Goal: Transaction & Acquisition: Purchase product/service

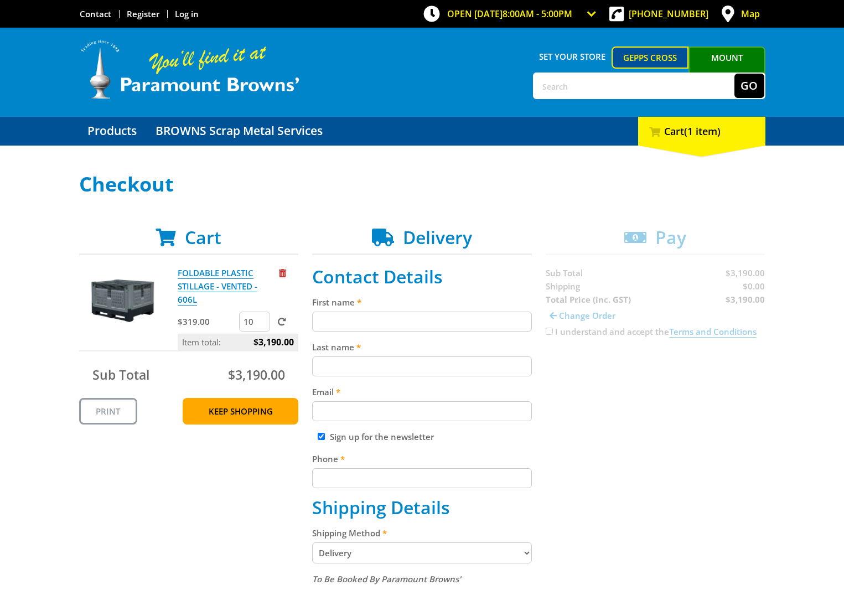
type input "[PERSON_NAME]"
type input "Tsambazis"
type input "[PERSON_NAME][EMAIL_ADDRESS][DOMAIN_NAME]"
type input "0428389666"
type input "Mesh & Bar"
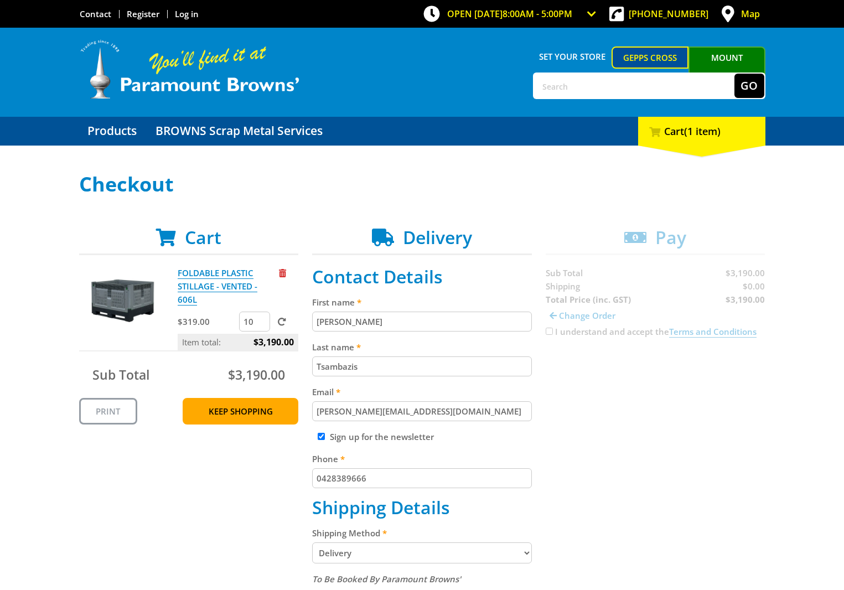
type input "70-72 Rundle Road, Salisbury South SA, Australia"
type input "Salisbury South"
type input "5106"
select select "SA"
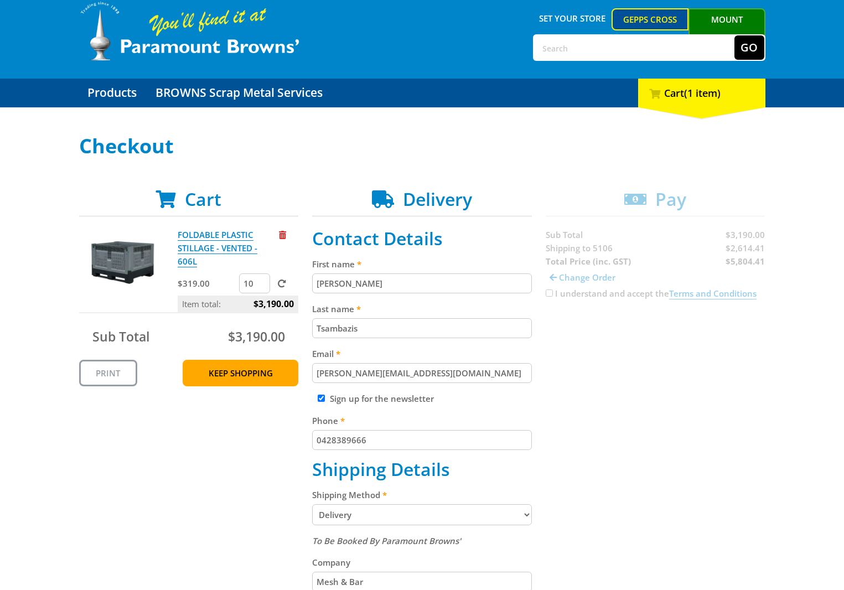
scroll to position [55, 0]
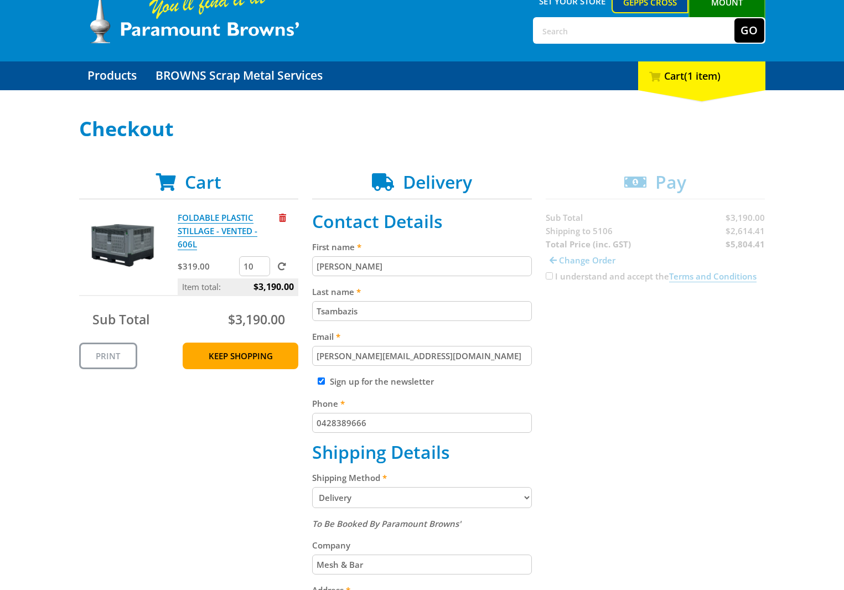
click at [325, 380] on input "Sign up for the newsletter" at bounding box center [321, 380] width 7 height 7
checkbox input "false"
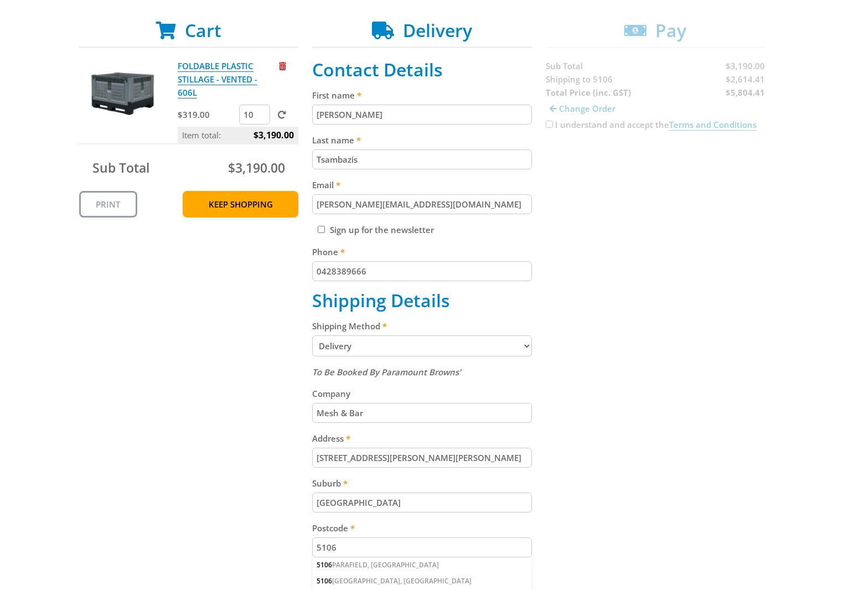
scroll to position [221, 0]
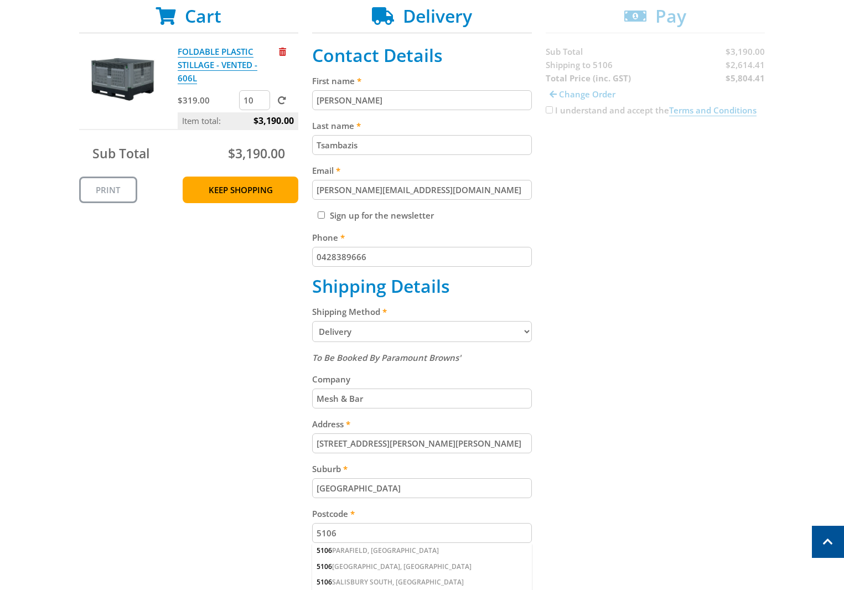
click at [489, 343] on fieldset "Contact Details First name Peter Last name Tsambazis Email peter.tsambazis@mesh…" at bounding box center [422, 360] width 220 height 630
click at [497, 328] on select "Pickup from Gepps Cross Delivery" at bounding box center [422, 331] width 220 height 21
click at [614, 324] on div "Cart FOLDABLE PLASTIC STILLAGE - VENTED - 606L $319.00 10 Item total: $3,190.00…" at bounding box center [422, 360] width 686 height 708
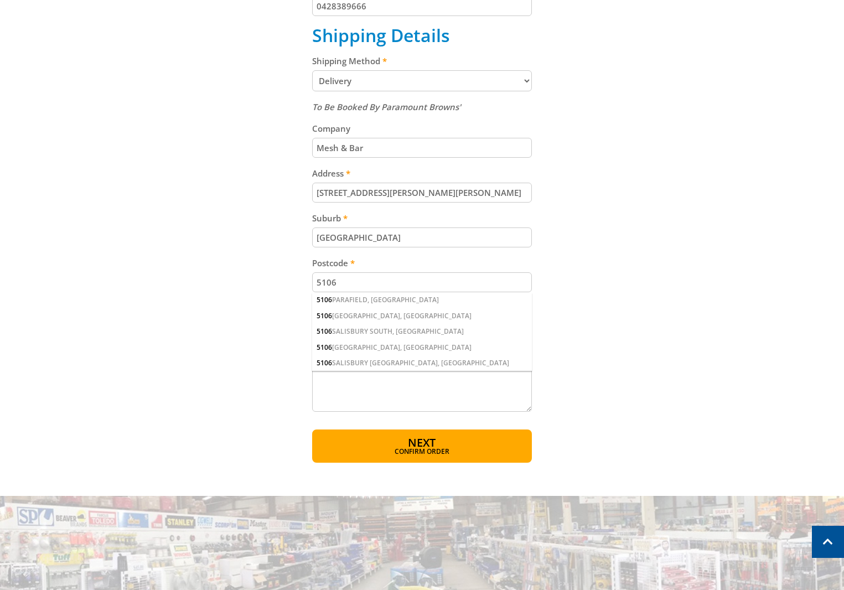
scroll to position [498, 0]
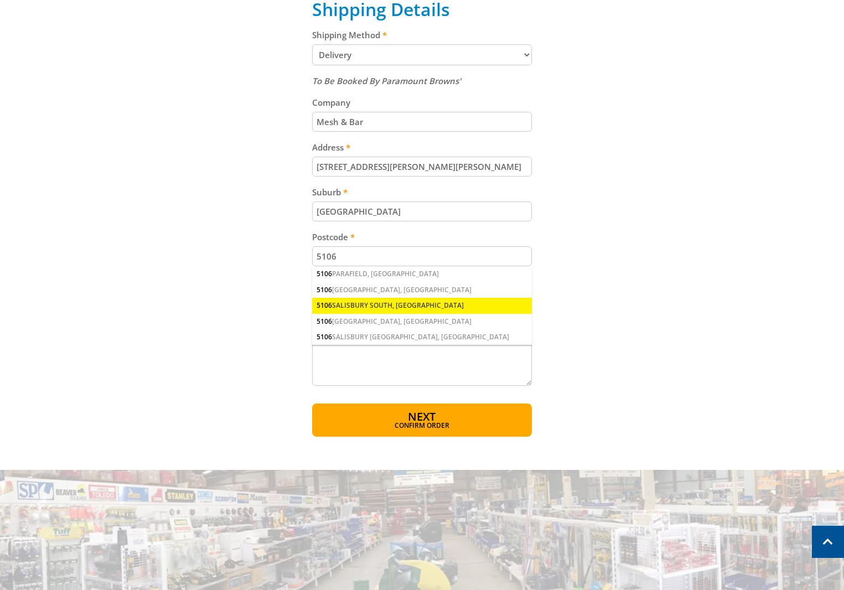
click at [401, 307] on div "5106 SALISBURY SOUTH, SA" at bounding box center [422, 305] width 220 height 15
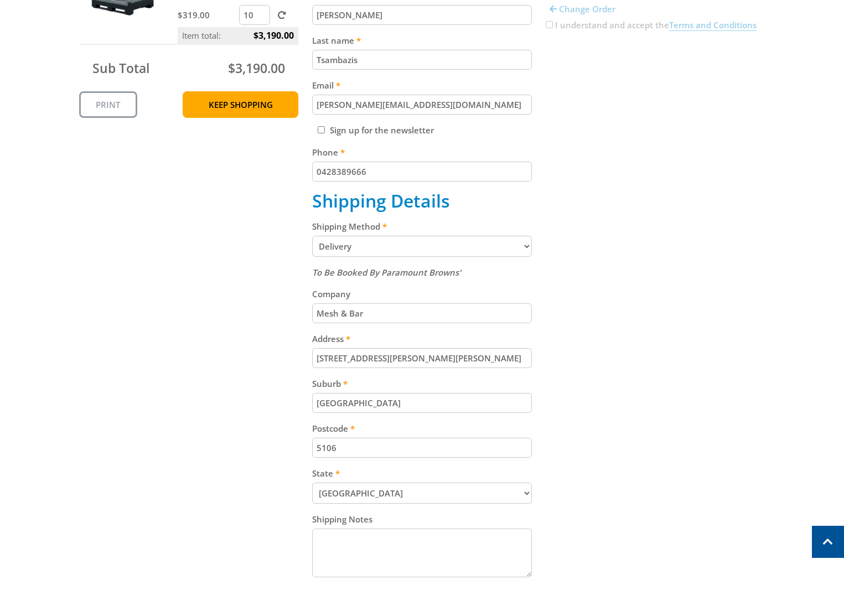
scroll to position [221, 0]
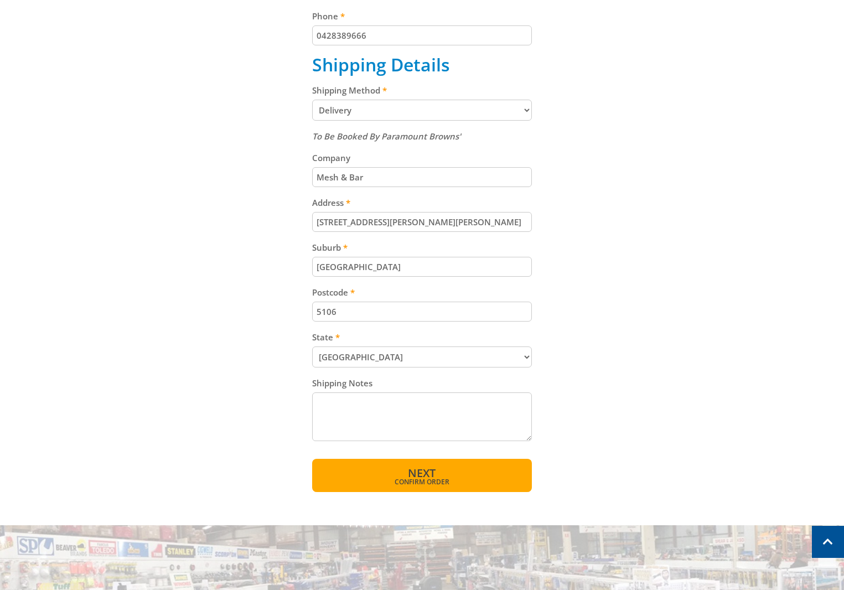
click at [466, 486] on button "Next Confirm order" at bounding box center [422, 475] width 220 height 33
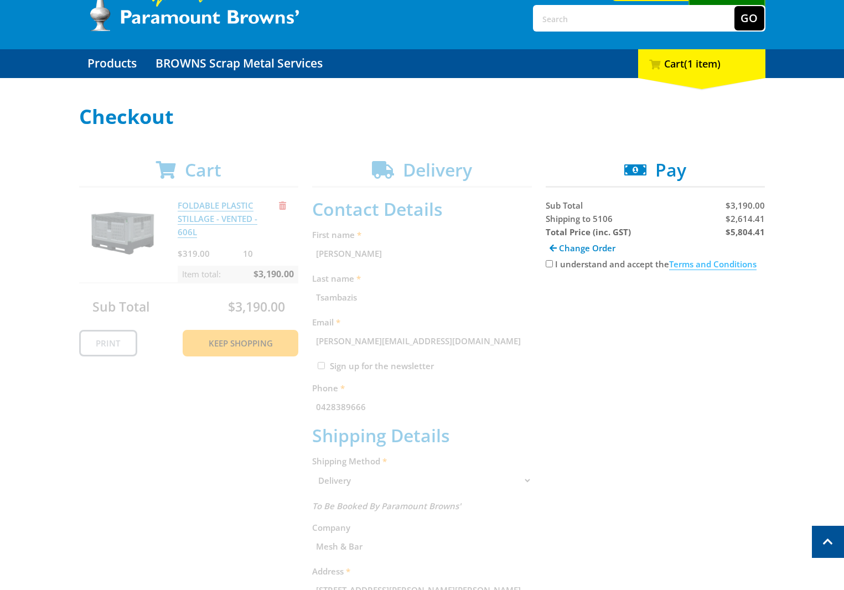
scroll to position [61, 0]
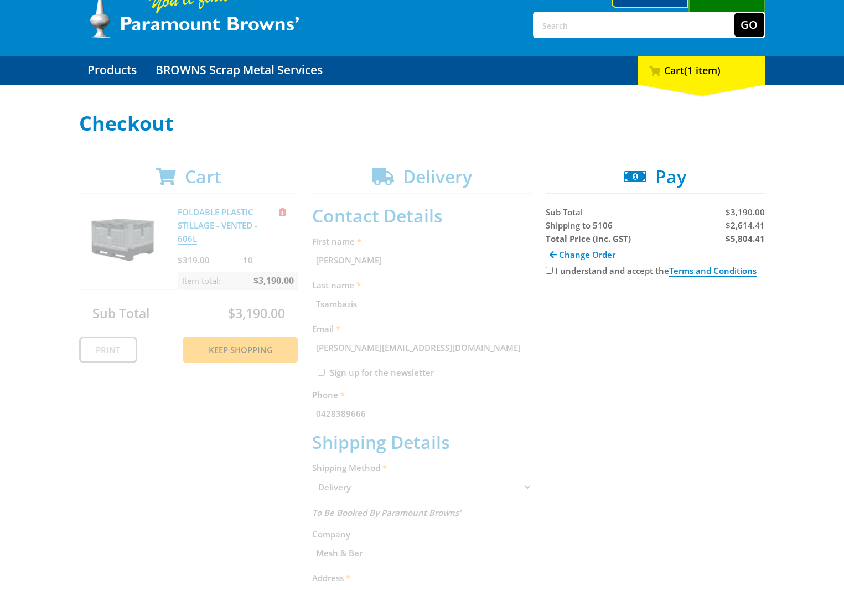
click at [549, 271] on input "I understand and accept the Terms and Conditions" at bounding box center [549, 270] width 7 height 7
checkbox input "true"
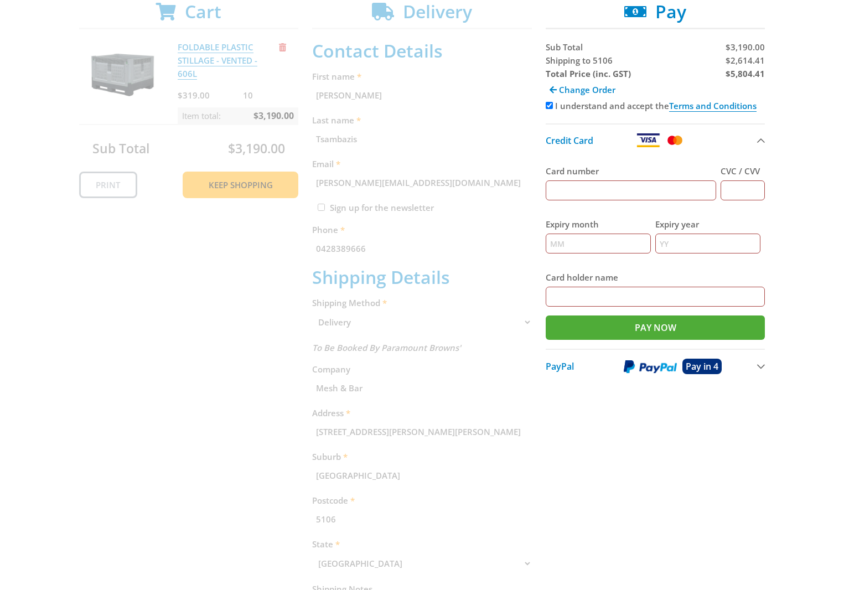
scroll to position [227, 0]
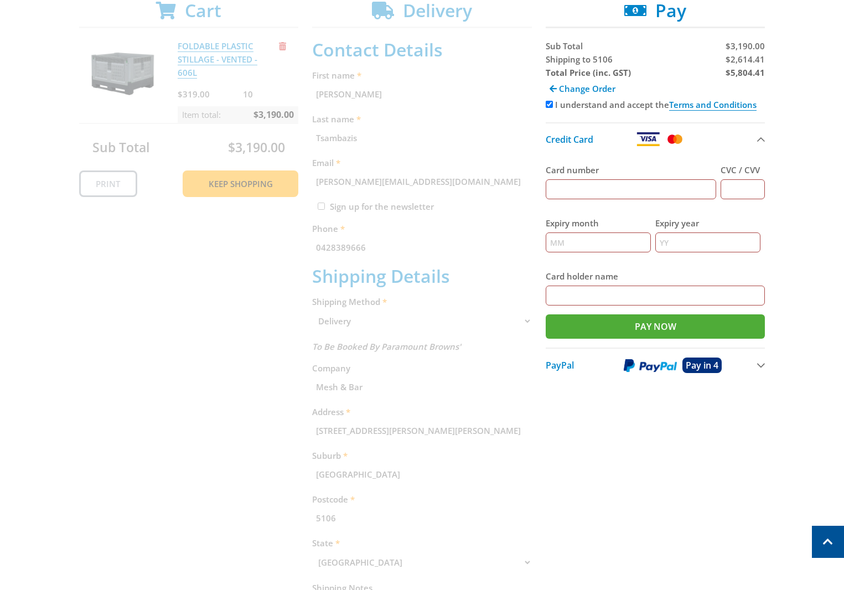
click at [595, 195] on input "Card number" at bounding box center [631, 189] width 171 height 20
type input "516322038722850"
click at [748, 192] on input "CVC / CVV" at bounding box center [742, 189] width 44 height 20
type input "0"
type input "654"
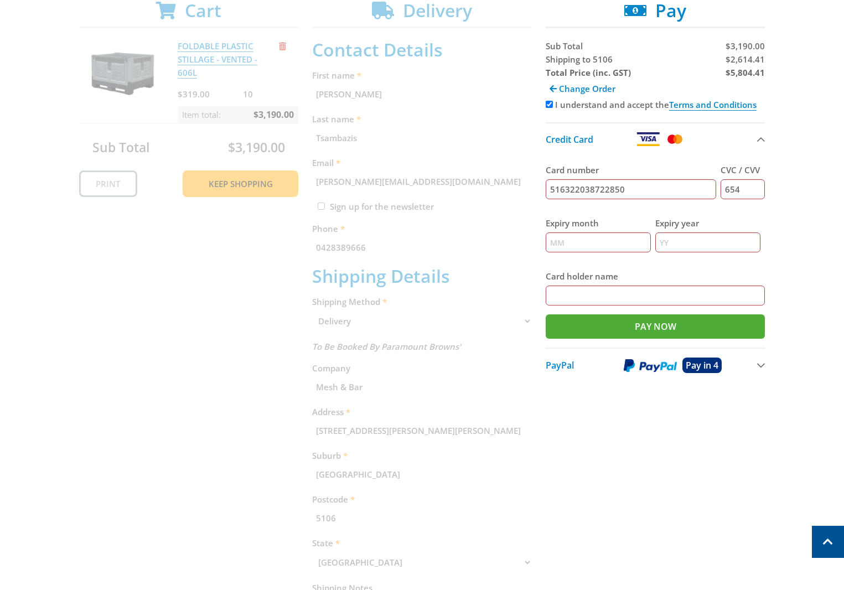
click at [617, 252] on input "Expiry month" at bounding box center [598, 242] width 105 height 20
type input "04"
click at [673, 244] on input "Expiry year" at bounding box center [707, 242] width 105 height 20
type input "27"
click at [621, 294] on input "Card holder name" at bounding box center [656, 296] width 220 height 20
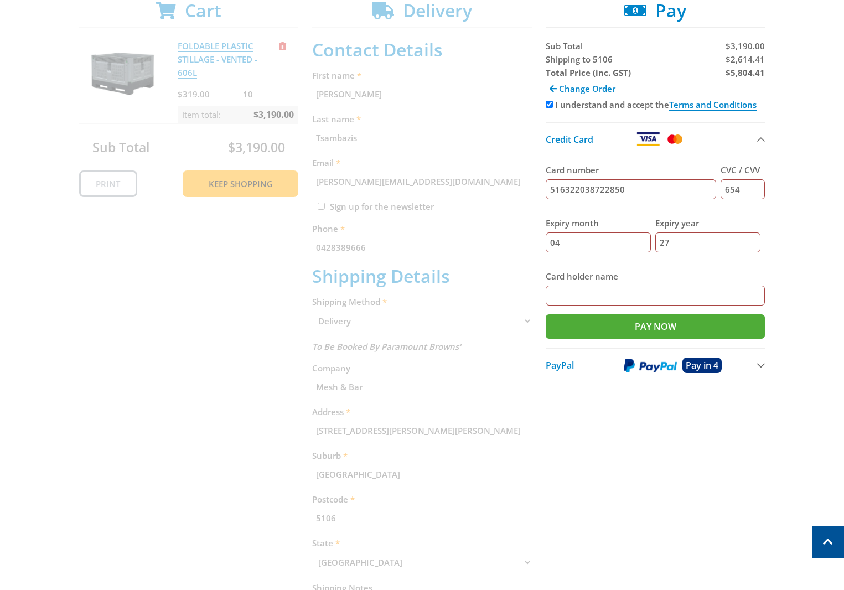
type input "p"
type input "PETER TSAMBAZIS"
click at [635, 324] on input "Pay Now" at bounding box center [656, 326] width 220 height 24
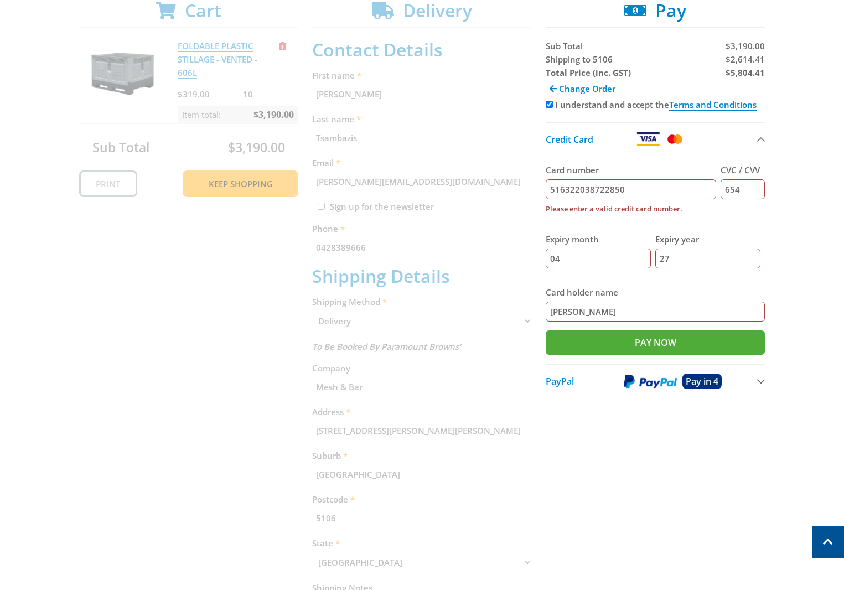
drag, startPoint x: 634, startPoint y: 187, endPoint x: 423, endPoint y: 185, distance: 210.8
click at [423, 185] on div "Cart FOLDABLE PLASTIC STILLAGE - VENTED - 606L $319.00 10 Item total: $3,190.00…" at bounding box center [422, 348] width 686 height 696
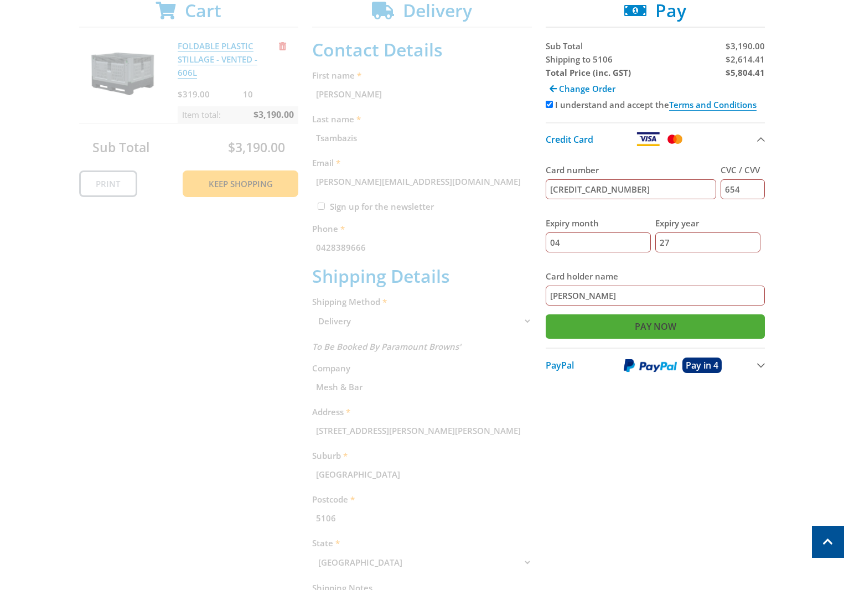
type input "5163202038722850"
click at [644, 329] on input "Pay Now" at bounding box center [656, 326] width 220 height 24
type input "Paying..."
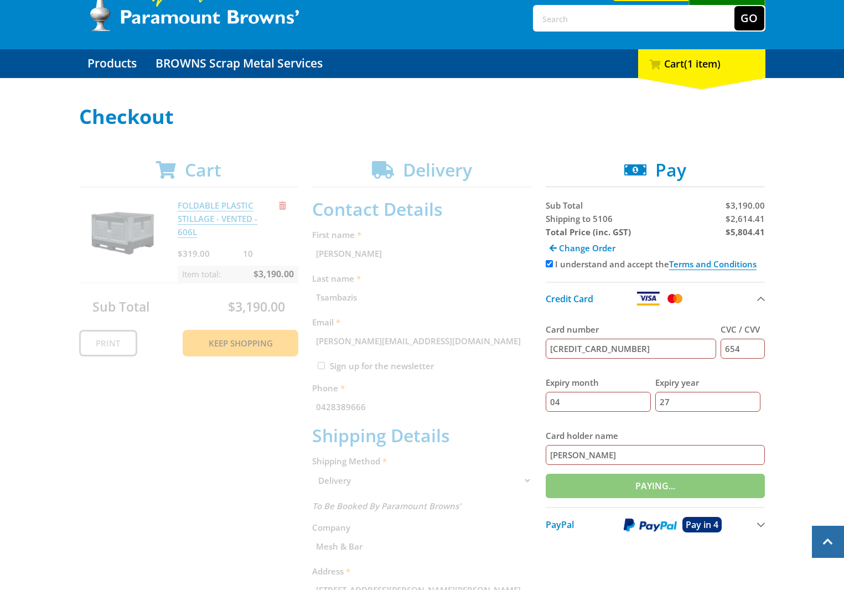
scroll to position [6, 0]
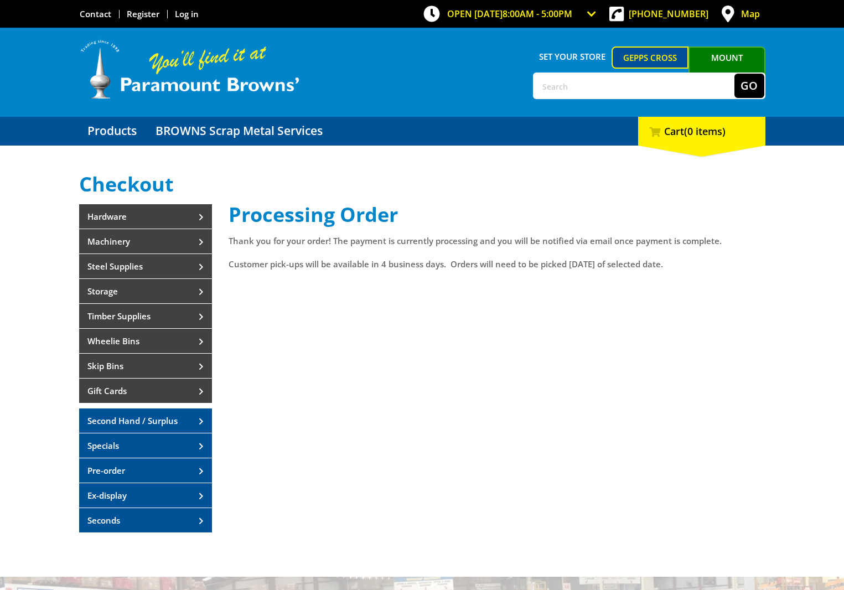
click at [459, 347] on div "Processing Order Thank you for your order! The payment is currently processing …" at bounding box center [497, 374] width 537 height 340
click at [572, 90] on input "text" at bounding box center [634, 86] width 200 height 24
click at [562, 87] on input "text" at bounding box center [634, 86] width 200 height 24
type input "SP1200V-FOLD"
click at [744, 89] on button "Go" at bounding box center [749, 86] width 30 height 24
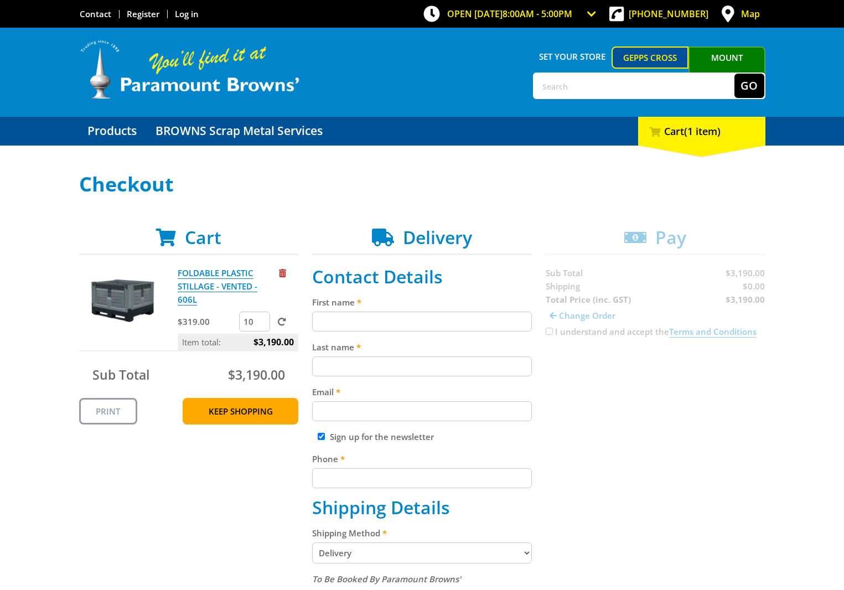
click at [426, 321] on input "First name" at bounding box center [422, 322] width 220 height 20
type input "Peter"
type input "Tsambazis"
type input "peter.tsambazis@meshbar.com.au"
type input "0428389666"
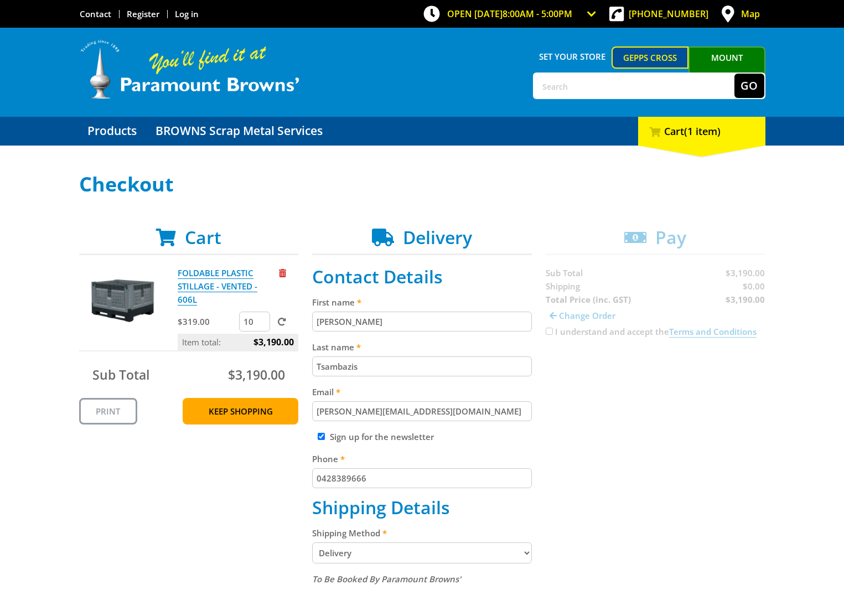
type input "Mesh & Bar"
type input "70-72 Rundle Road, Salisbury South SA, Australia"
type input "Salisbury South"
type input "5106"
select select "SA"
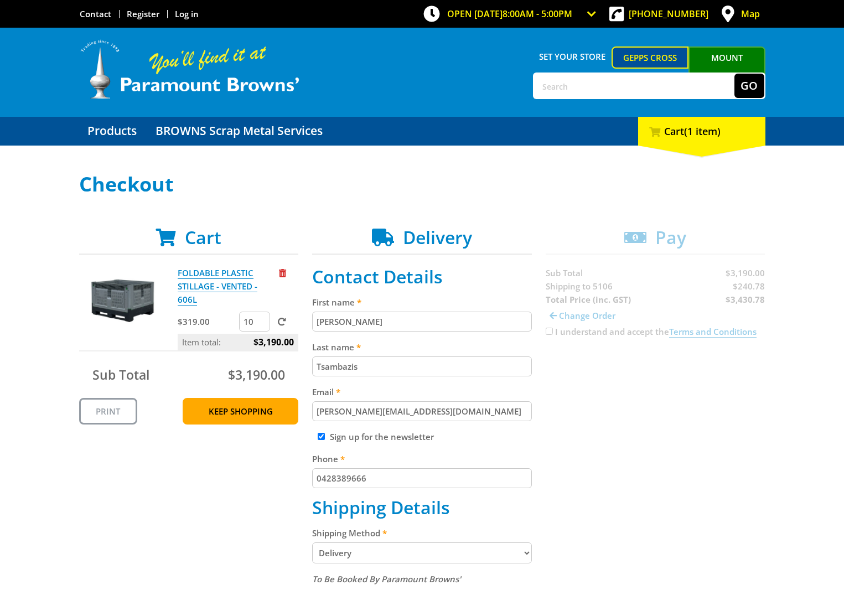
click at [320, 438] on input "Sign up for the newsletter" at bounding box center [321, 436] width 7 height 7
checkbox input "false"
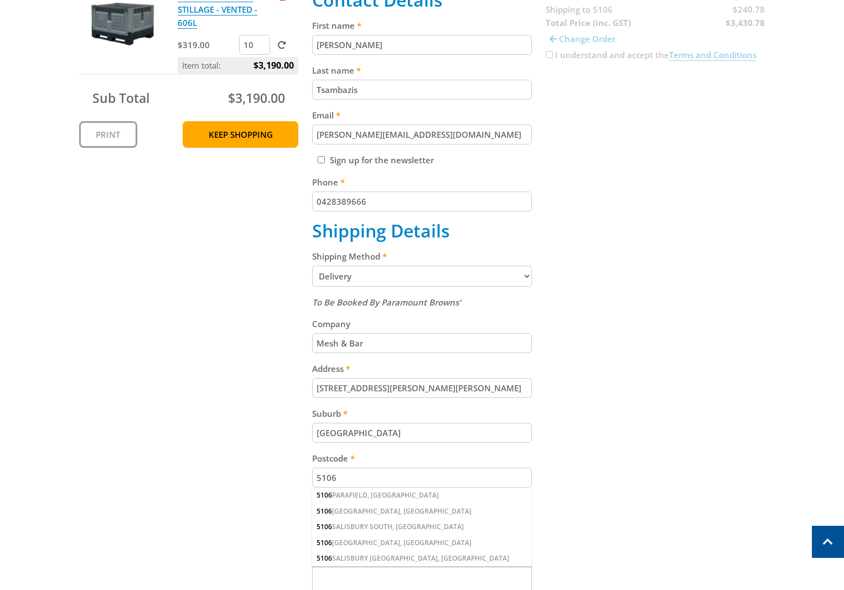
scroll to position [332, 0]
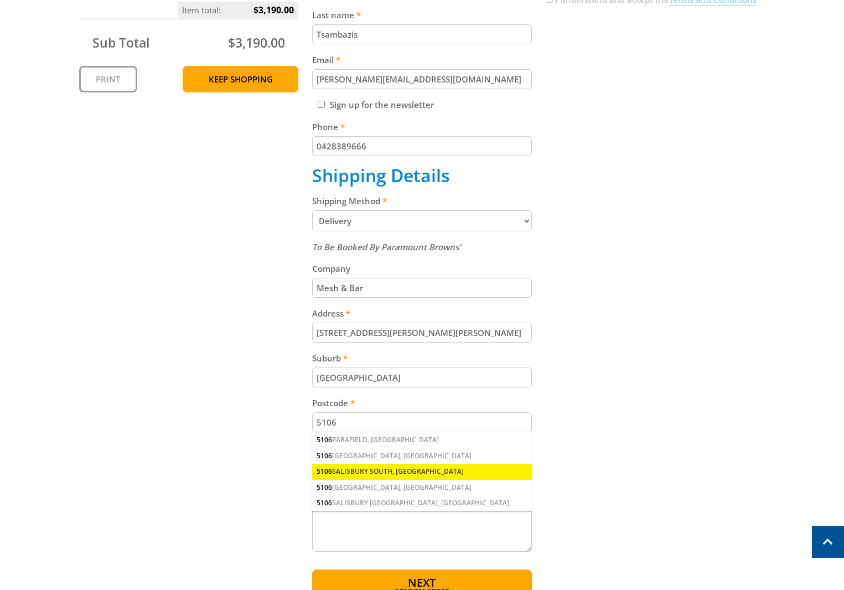
click at [391, 477] on div "5106 SALISBURY SOUTH, SA" at bounding box center [422, 471] width 220 height 15
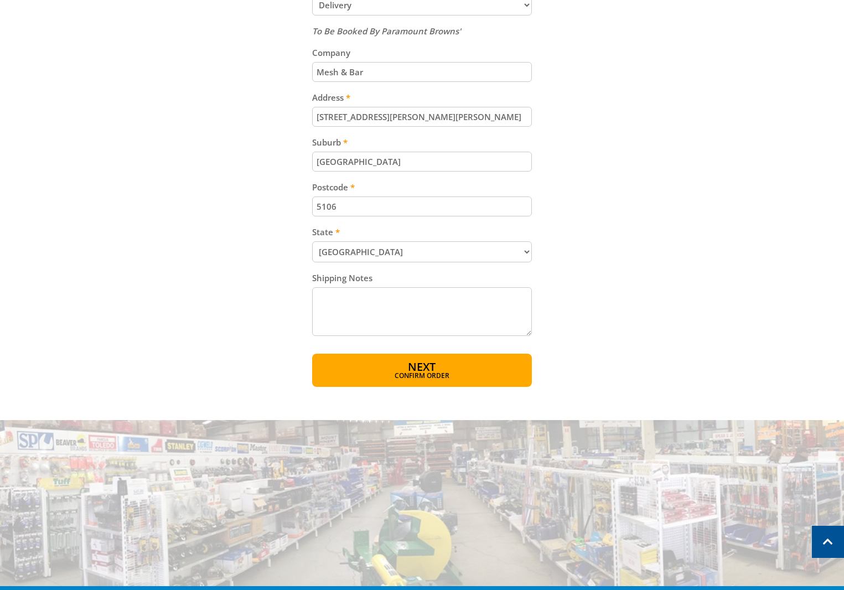
scroll to position [553, 0]
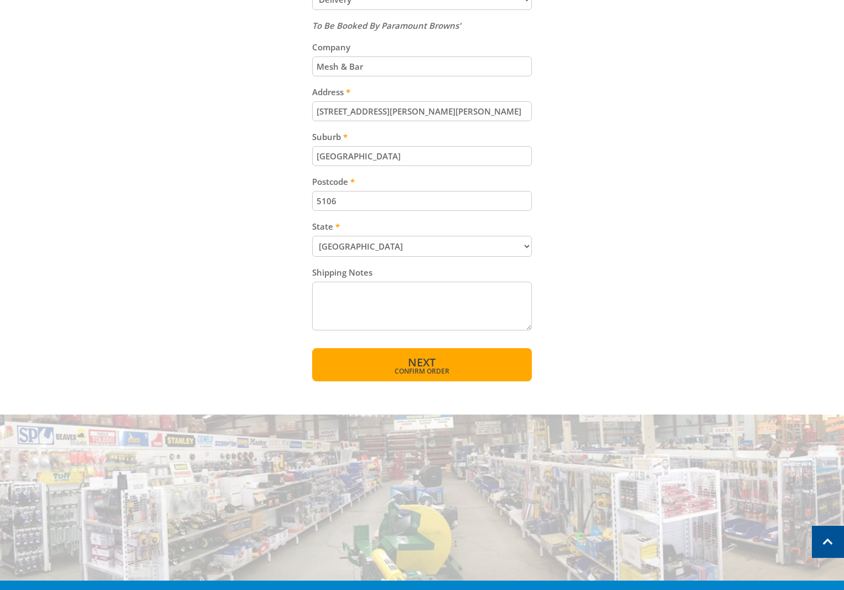
click at [484, 372] on span "Confirm order" at bounding box center [422, 371] width 172 height 7
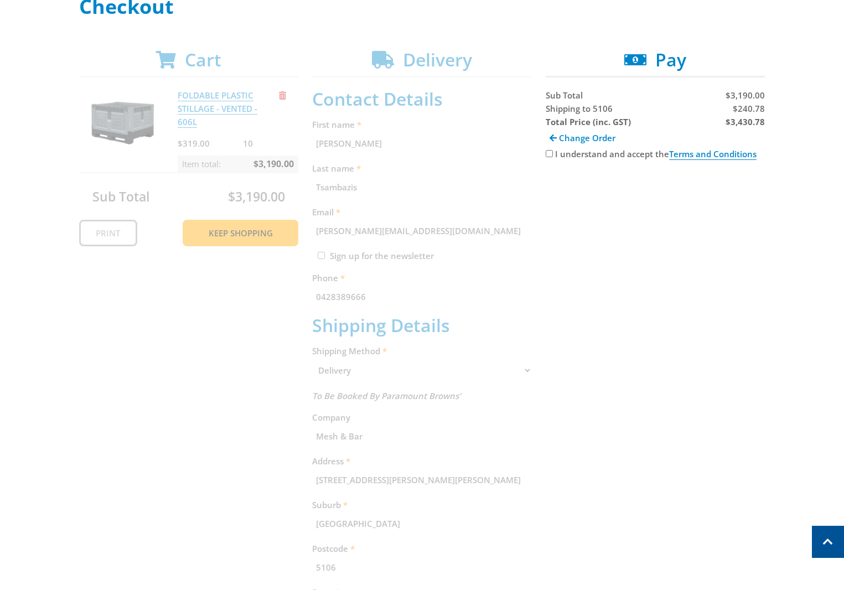
scroll to position [1, 0]
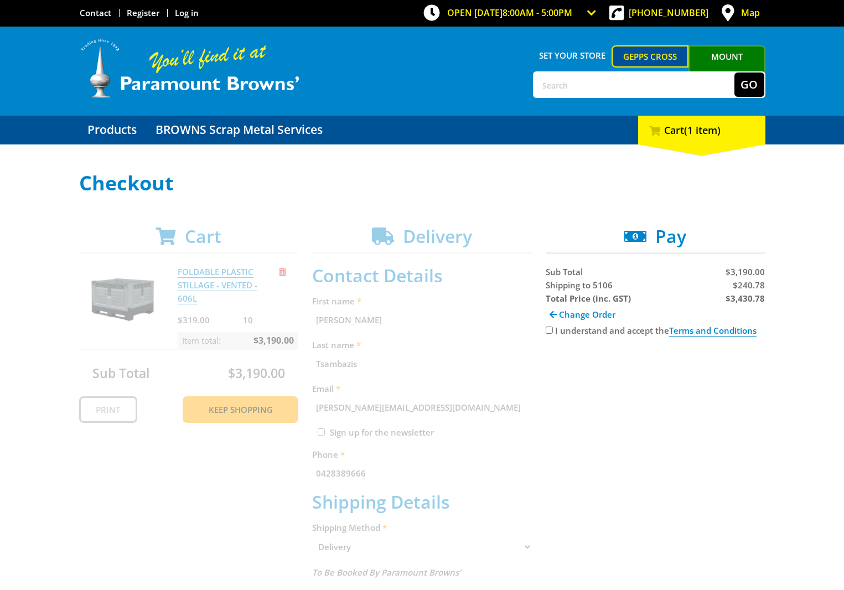
click at [551, 333] on input "I understand and accept the Terms and Conditions" at bounding box center [549, 329] width 7 height 7
checkbox input "true"
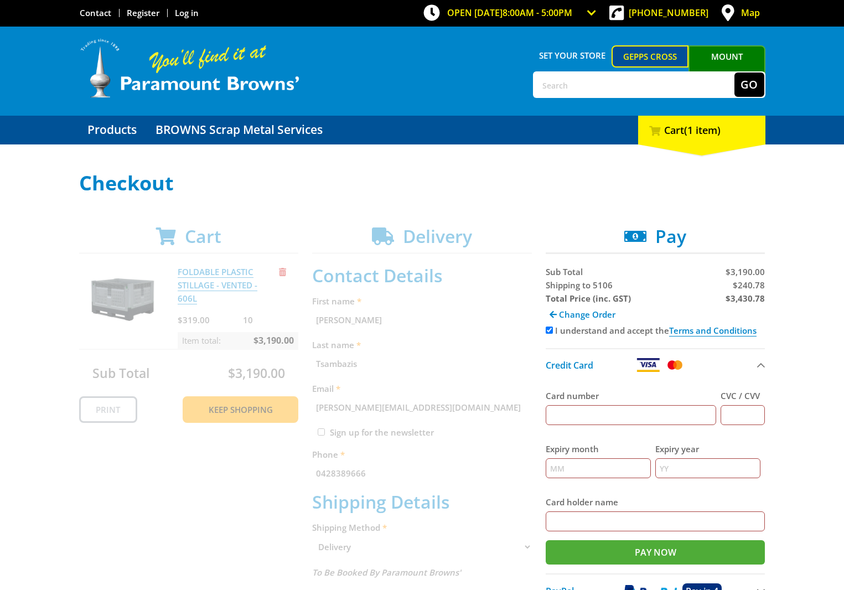
click at [583, 420] on input "Card number" at bounding box center [631, 415] width 171 height 20
type input "5163202038722850"
click at [748, 422] on input "CVC / CVV" at bounding box center [742, 415] width 44 height 20
type input "654"
click at [586, 463] on input "Expiry month" at bounding box center [598, 468] width 105 height 20
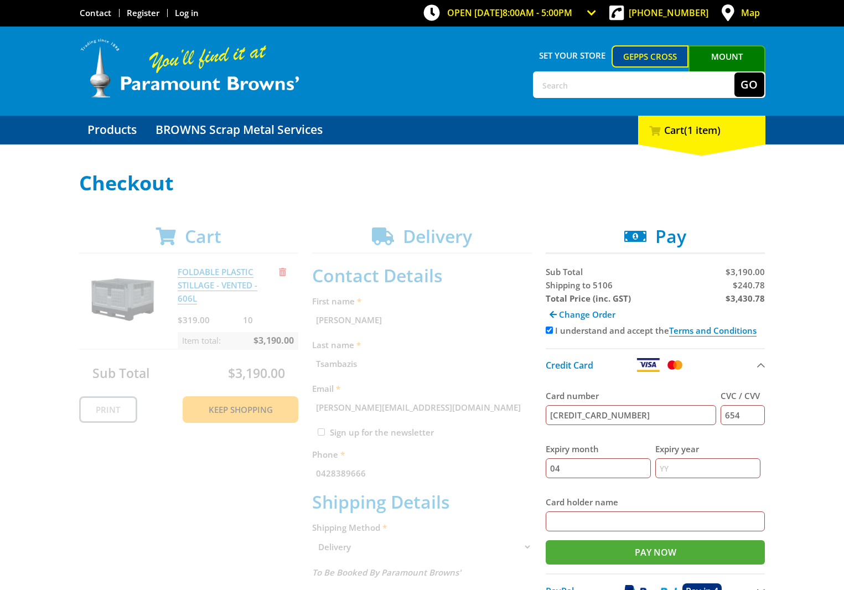
type input "04"
click at [697, 469] on input "Expiry year" at bounding box center [707, 468] width 105 height 20
type input "27"
click at [578, 525] on input "Card holder name" at bounding box center [656, 521] width 220 height 20
type input "PETER TSAMBAZIS"
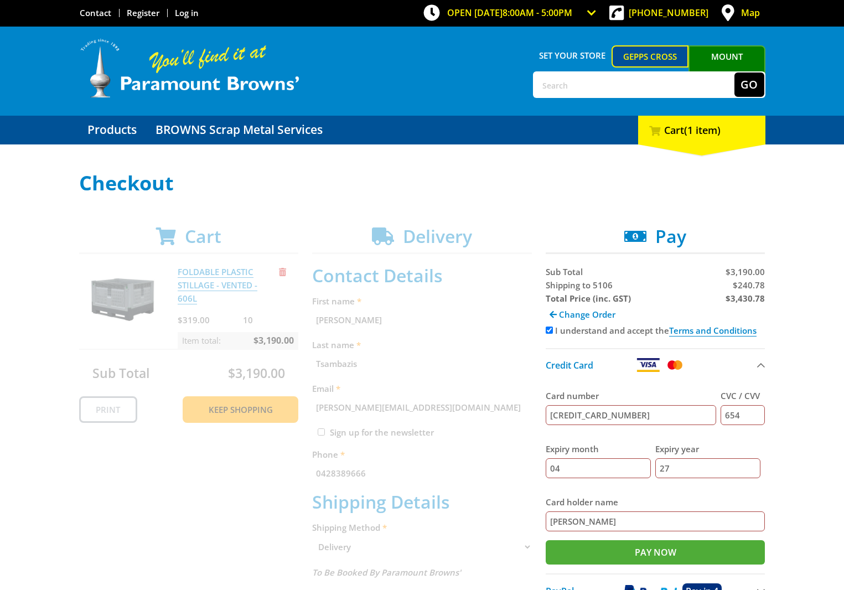
scroll to position [56, 0]
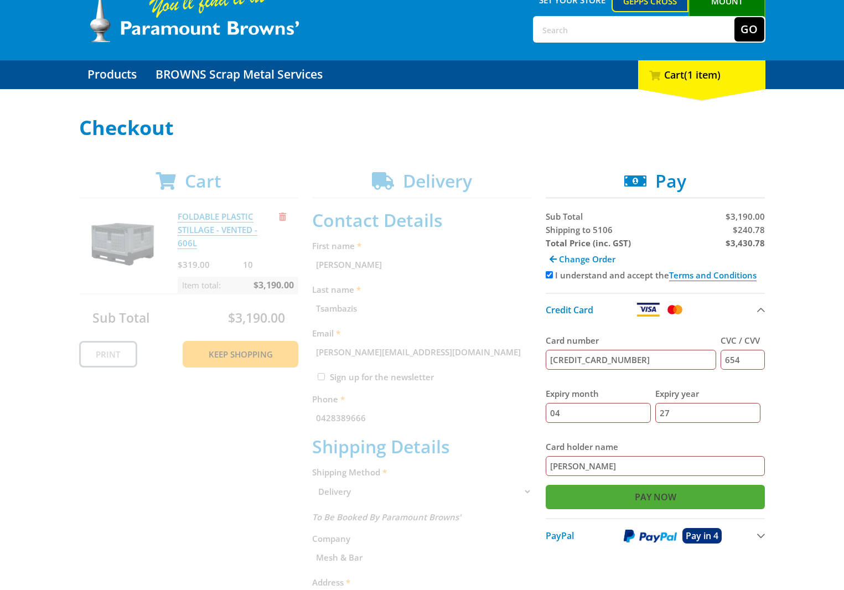
click at [634, 499] on input "Pay Now" at bounding box center [656, 497] width 220 height 24
type input "Paying..."
